Goal: Information Seeking & Learning: Learn about a topic

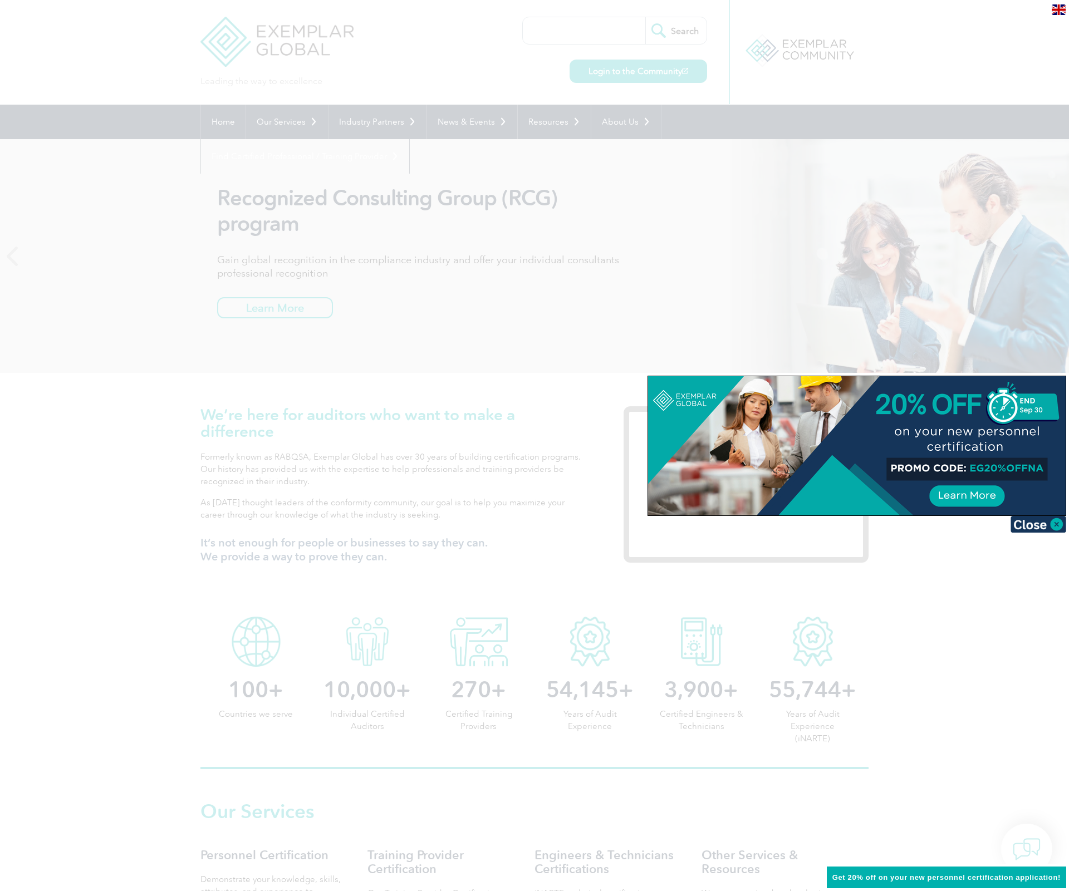
drag, startPoint x: 1056, startPoint y: 523, endPoint x: 942, endPoint y: 489, distance: 118.7
click at [718, 523] on img at bounding box center [1038, 524] width 56 height 17
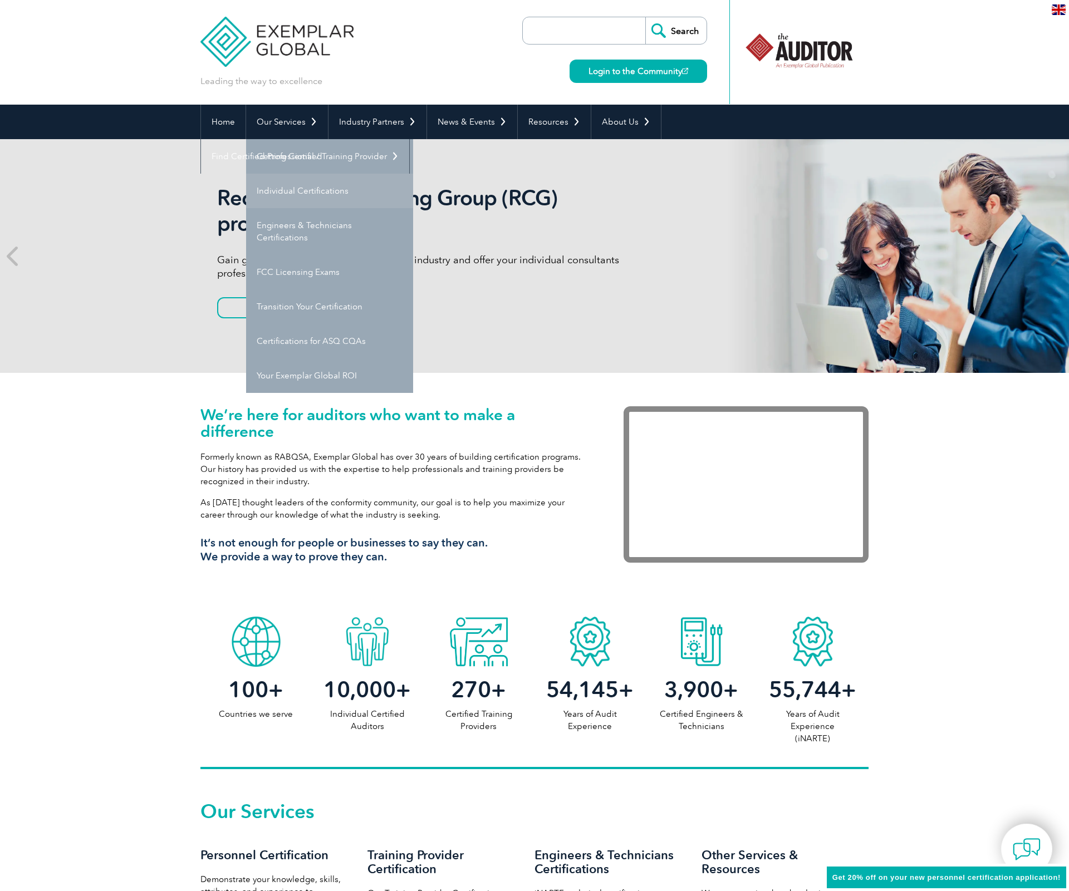
click at [288, 192] on link "Individual Certifications" at bounding box center [329, 191] width 167 height 35
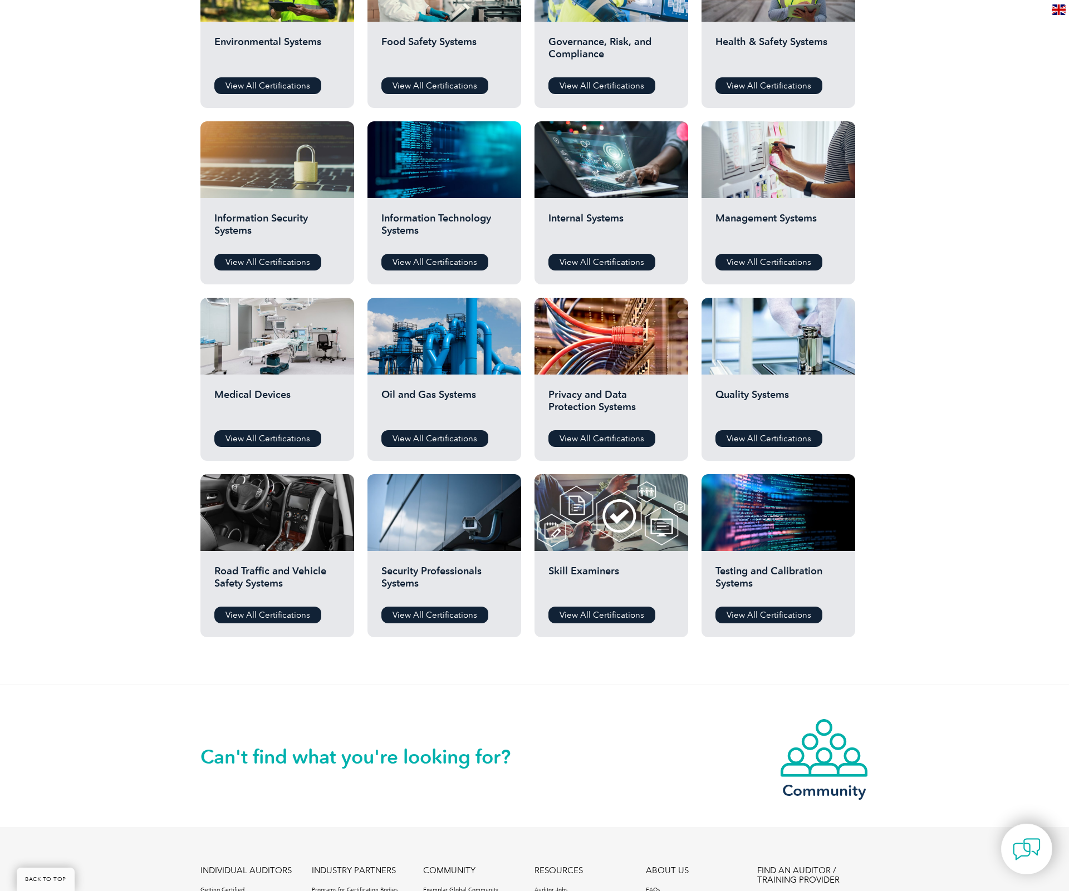
scroll to position [483, 0]
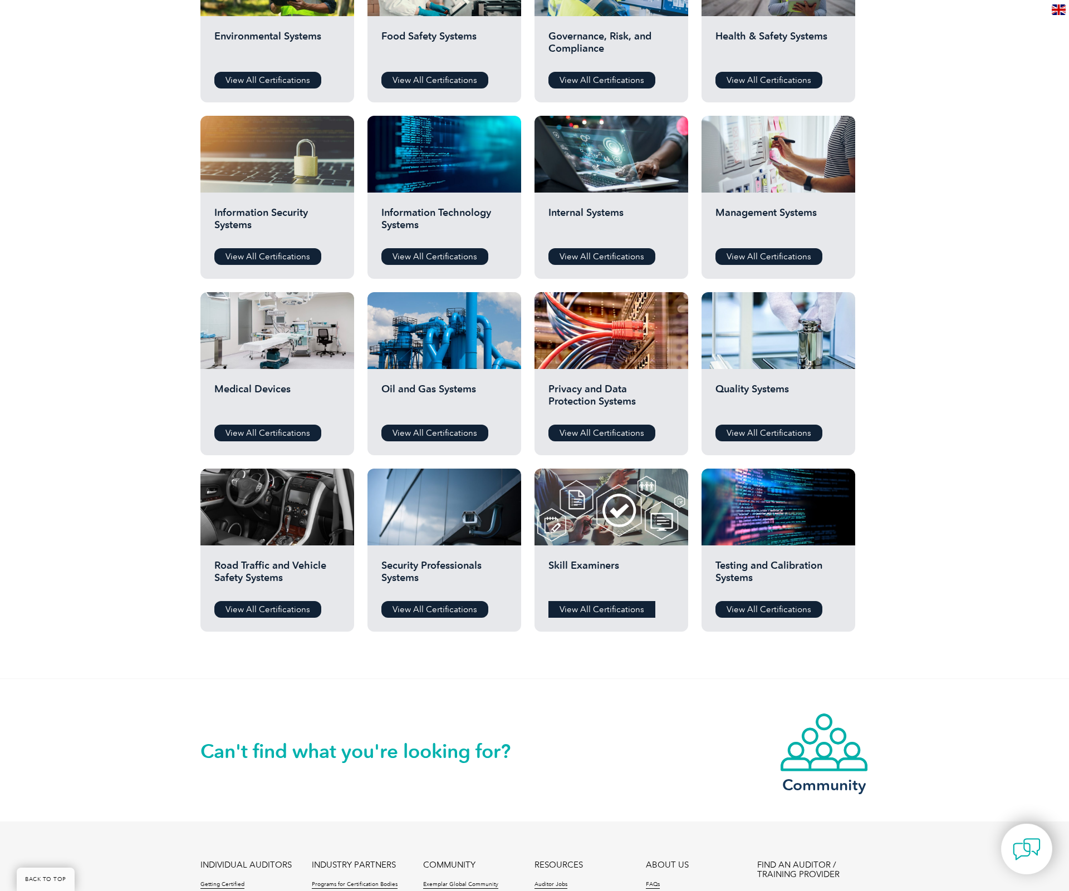
click at [582, 607] on link "View All Certifications" at bounding box center [601, 609] width 107 height 17
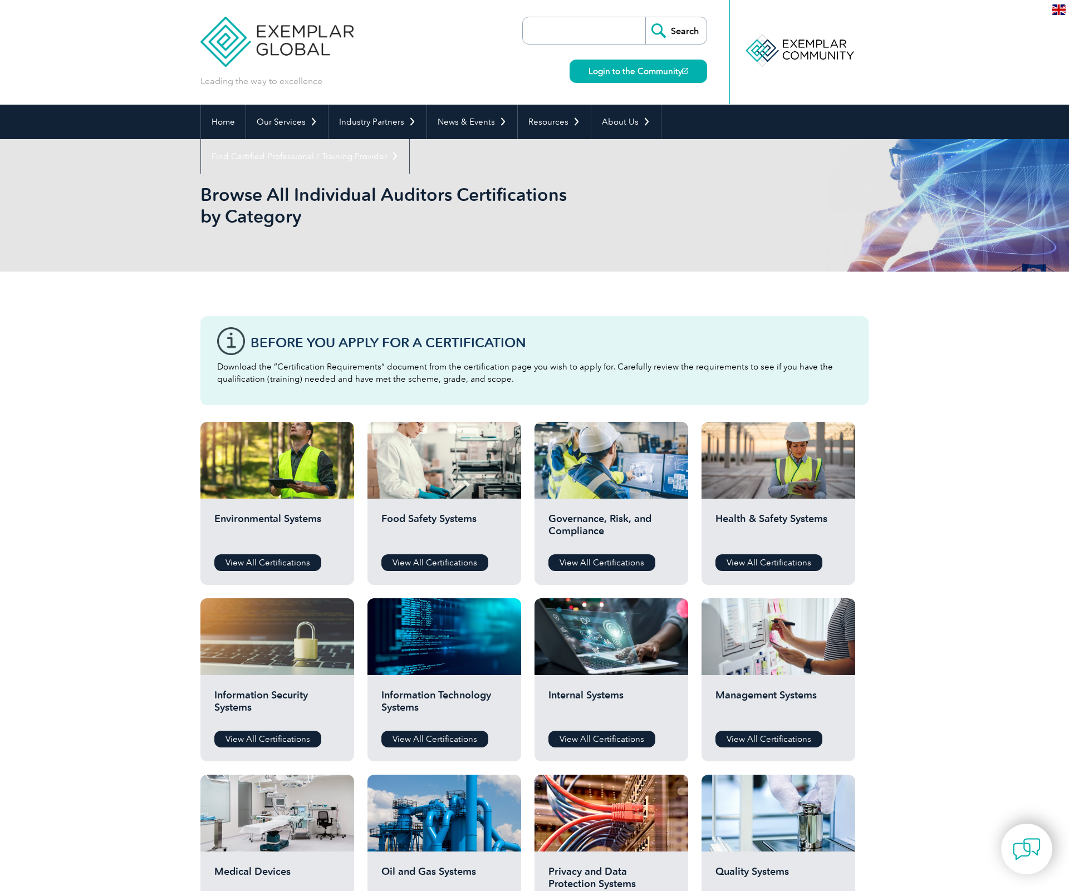
scroll to position [0, 0]
click at [582, 31] on input "search" at bounding box center [586, 30] width 117 height 27
type input "ttrainer"
click at [676, 31] on input "Search" at bounding box center [675, 30] width 61 height 27
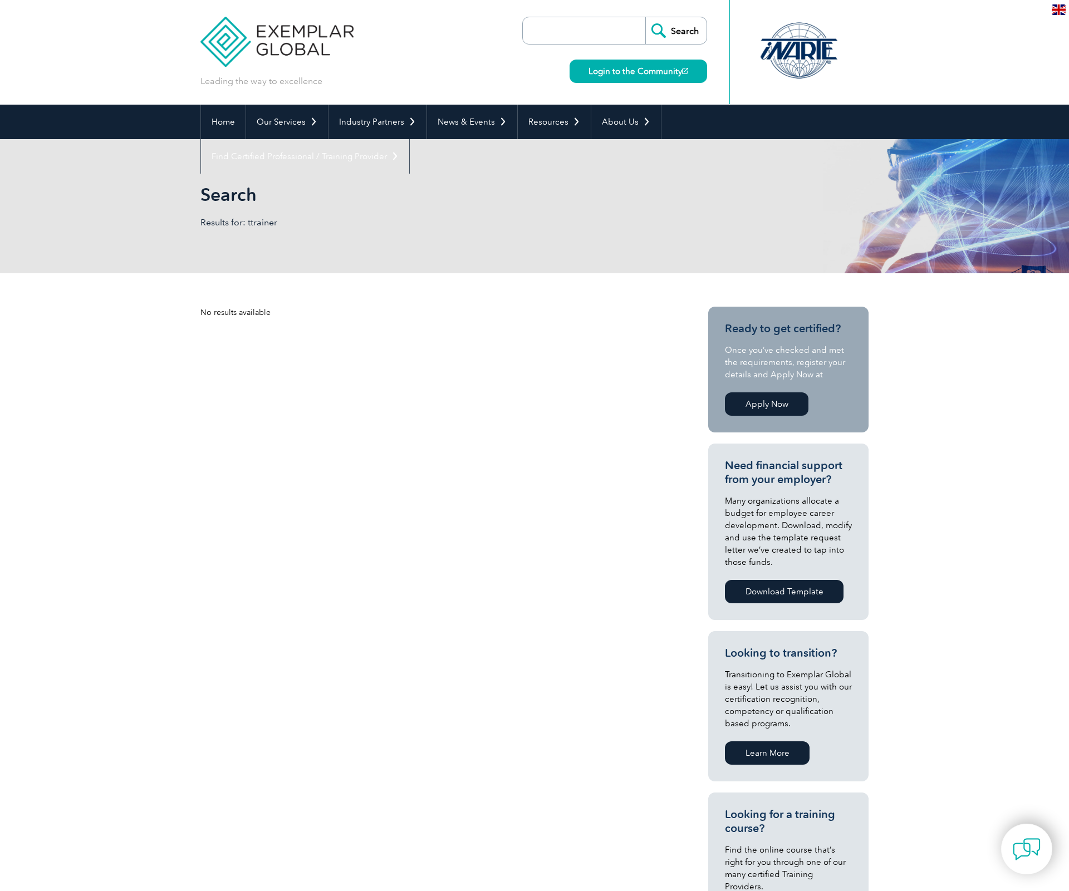
click at [579, 30] on input "search" at bounding box center [586, 30] width 117 height 27
type input "trainer"
click at [676, 31] on input "Search" at bounding box center [675, 30] width 61 height 27
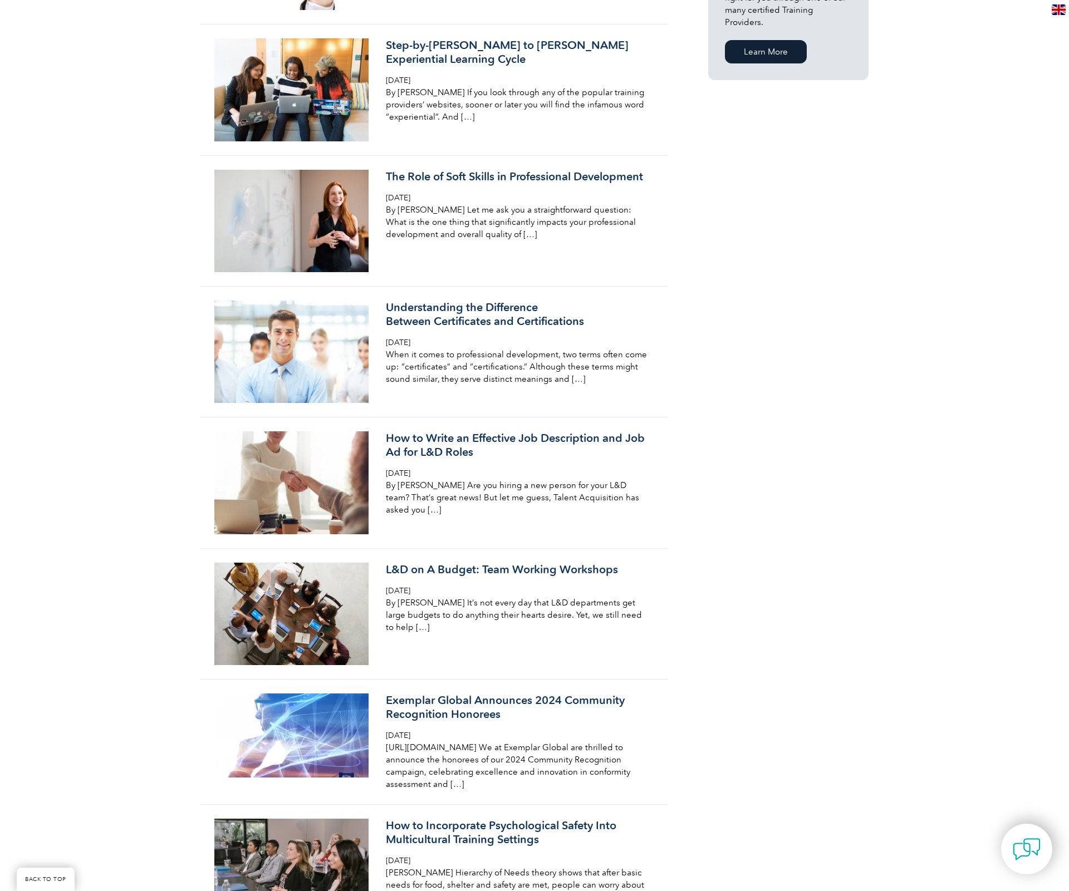
scroll to position [865, 0]
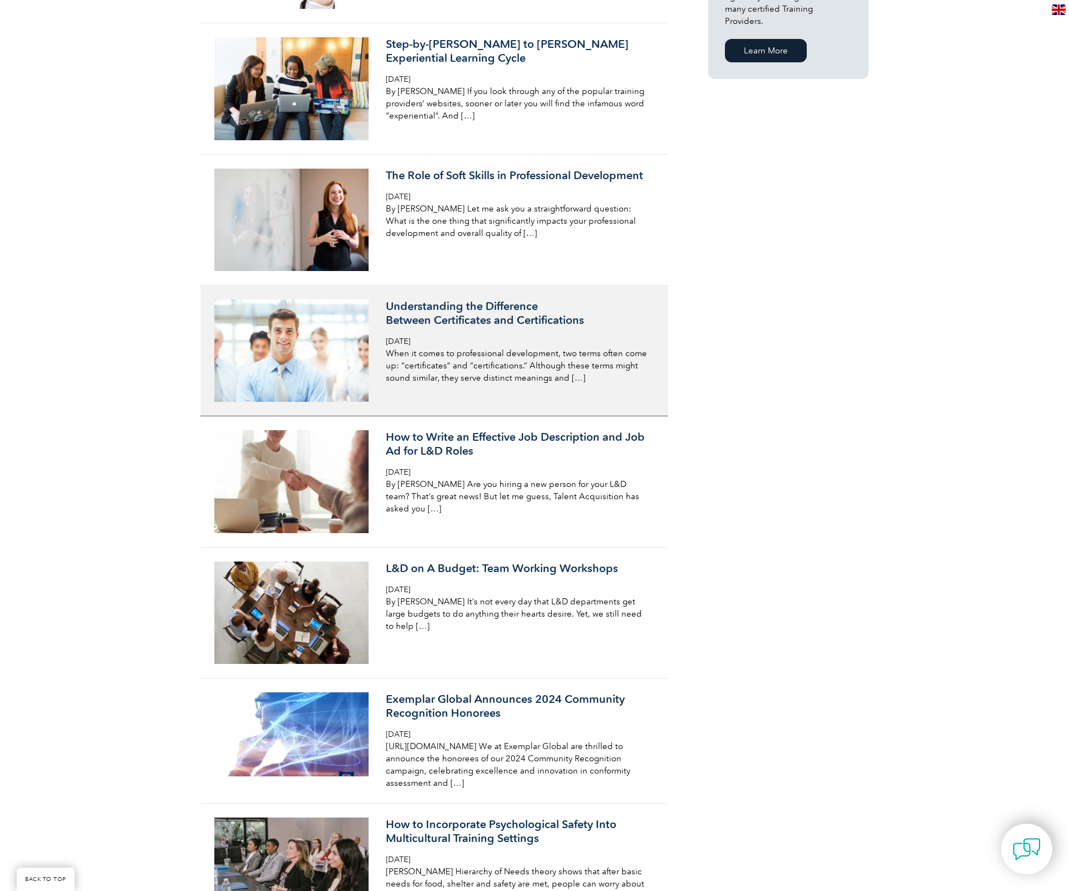
click at [457, 314] on h3 "Understanding the Difference Between Certificates and Certifications" at bounding box center [518, 313] width 264 height 28
